Goal: Task Accomplishment & Management: Complete application form

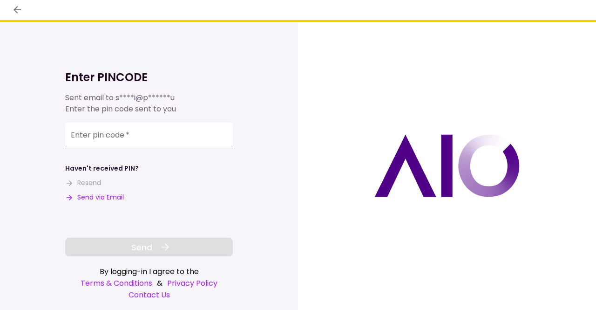
click at [157, 148] on input "Enter pin code   *" at bounding box center [149, 135] width 168 height 26
paste input "******"
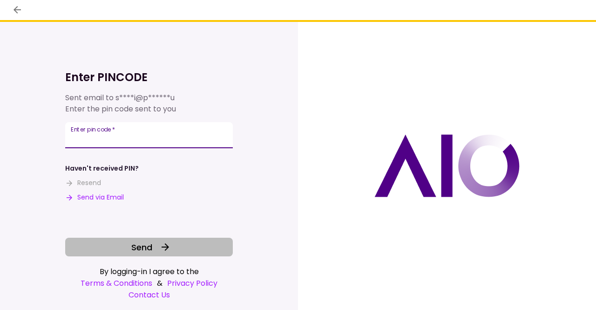
type input "******"
click at [145, 244] on span "Send" at bounding box center [141, 247] width 21 height 13
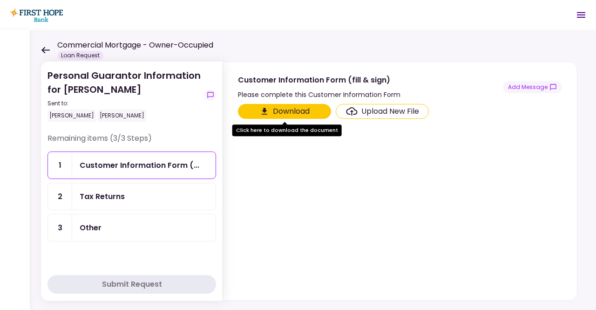
click at [390, 111] on div "Upload New File" at bounding box center [391, 111] width 58 height 11
click at [0, 0] on input "Upload New File" at bounding box center [0, 0] width 0 height 0
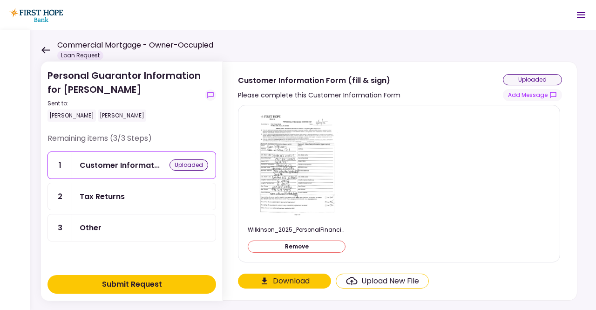
click at [157, 198] on div "Tax Returns" at bounding box center [144, 197] width 129 height 12
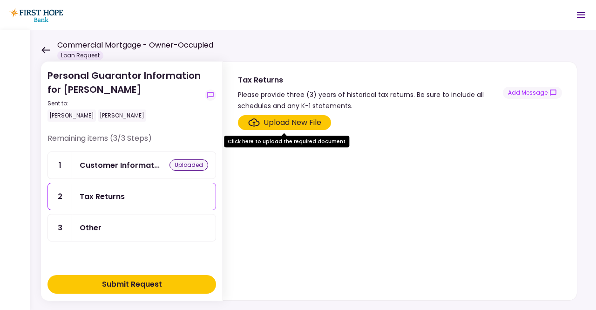
click at [294, 124] on div "Upload New File" at bounding box center [293, 122] width 58 height 11
click at [0, 0] on input "Upload New File" at bounding box center [0, 0] width 0 height 0
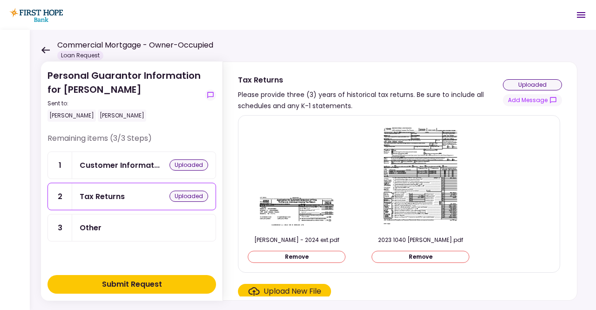
scroll to position [0, 0]
click at [189, 286] on button "Submit Request" at bounding box center [132, 284] width 169 height 19
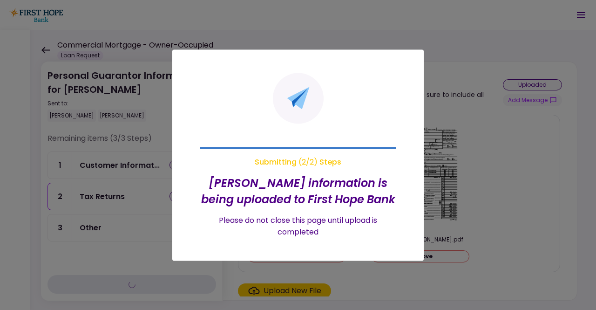
scroll to position [0, 0]
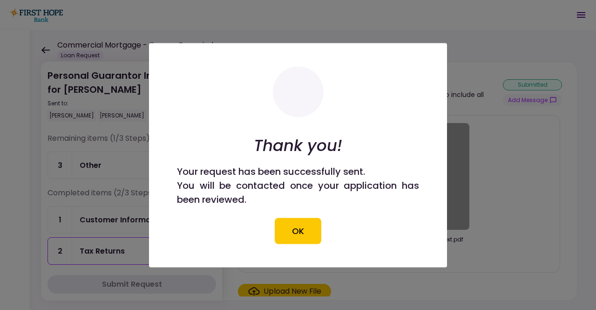
click at [302, 232] on button "OK" at bounding box center [298, 231] width 47 height 26
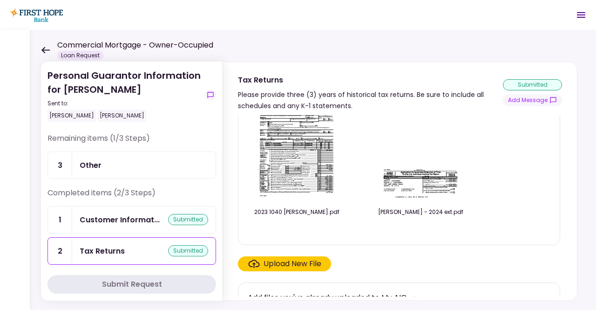
scroll to position [41, 0]
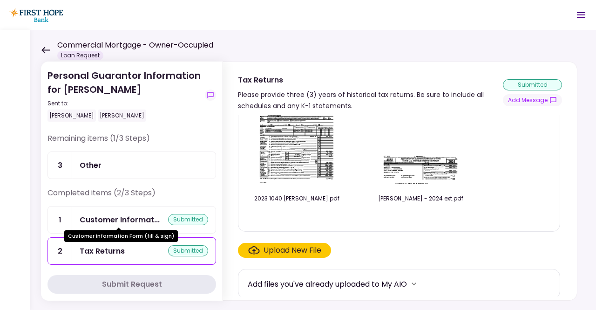
click at [115, 221] on div "Customer Informat..." at bounding box center [120, 220] width 80 height 12
